Goal: Information Seeking & Learning: Learn about a topic

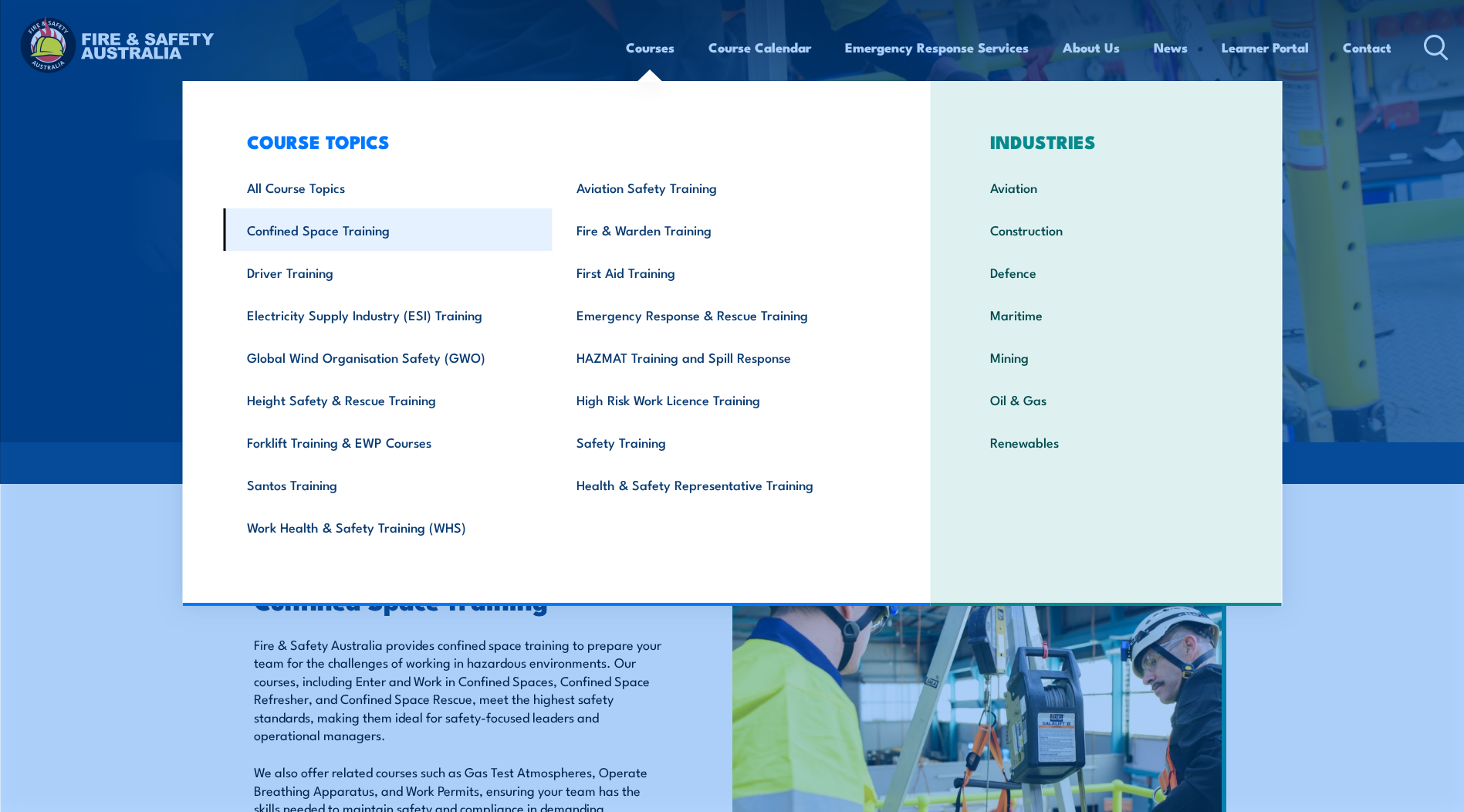
click at [310, 228] on link "Confined Space Training" at bounding box center [388, 230] width 330 height 42
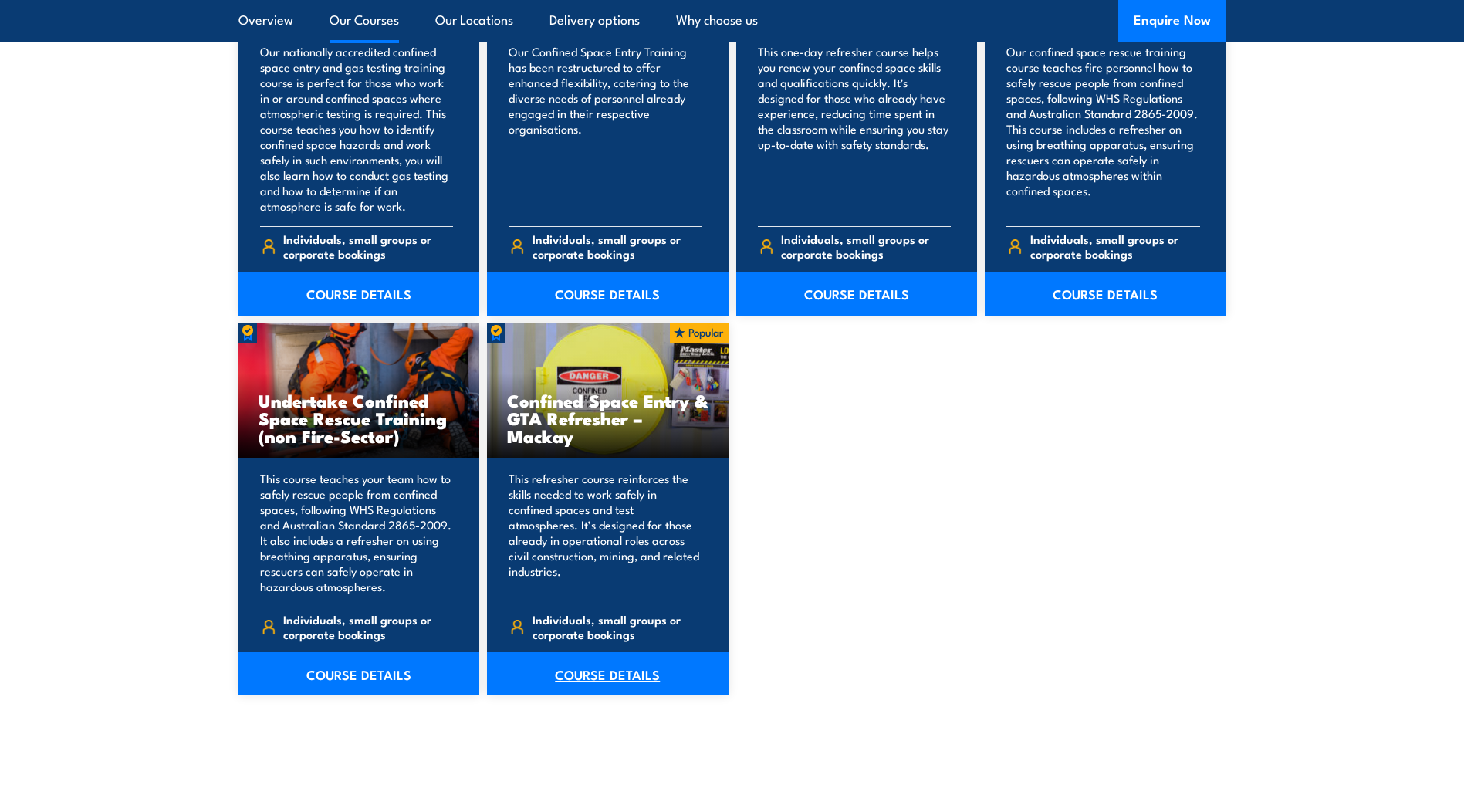
scroll to position [1311, 0]
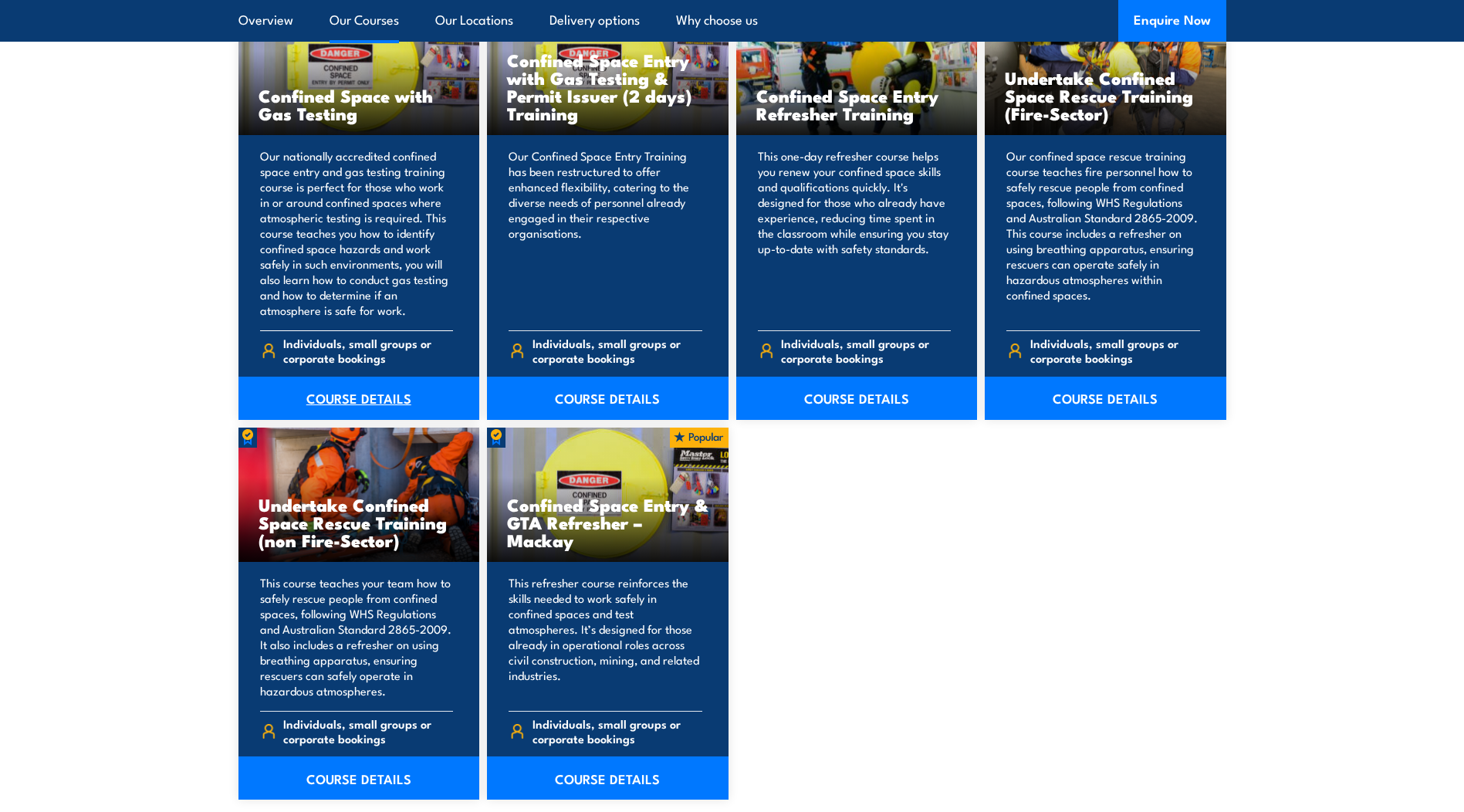
click at [352, 394] on link "COURSE DETAILS" at bounding box center [359, 398] width 242 height 43
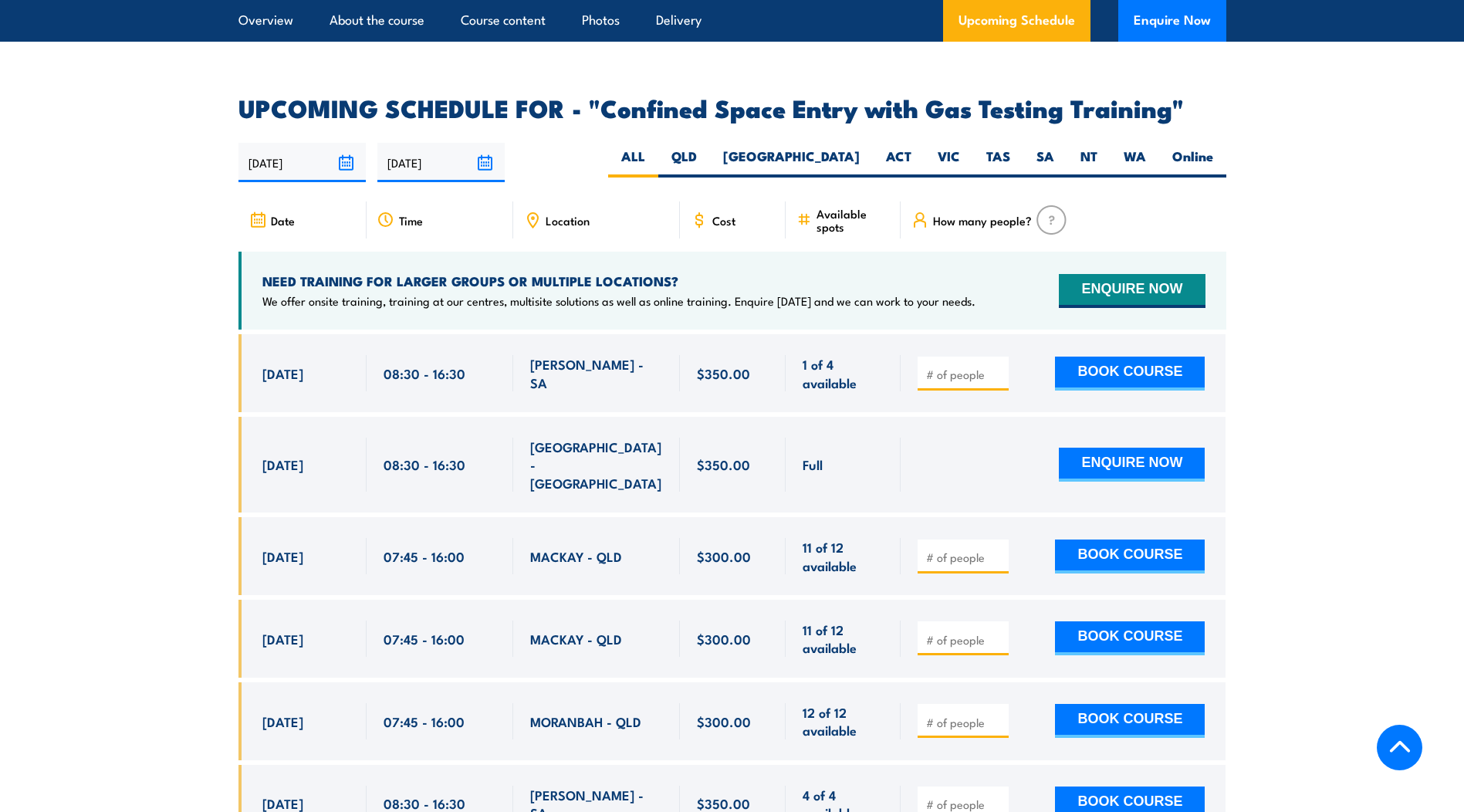
scroll to position [2777, 0]
